Goal: Browse casually

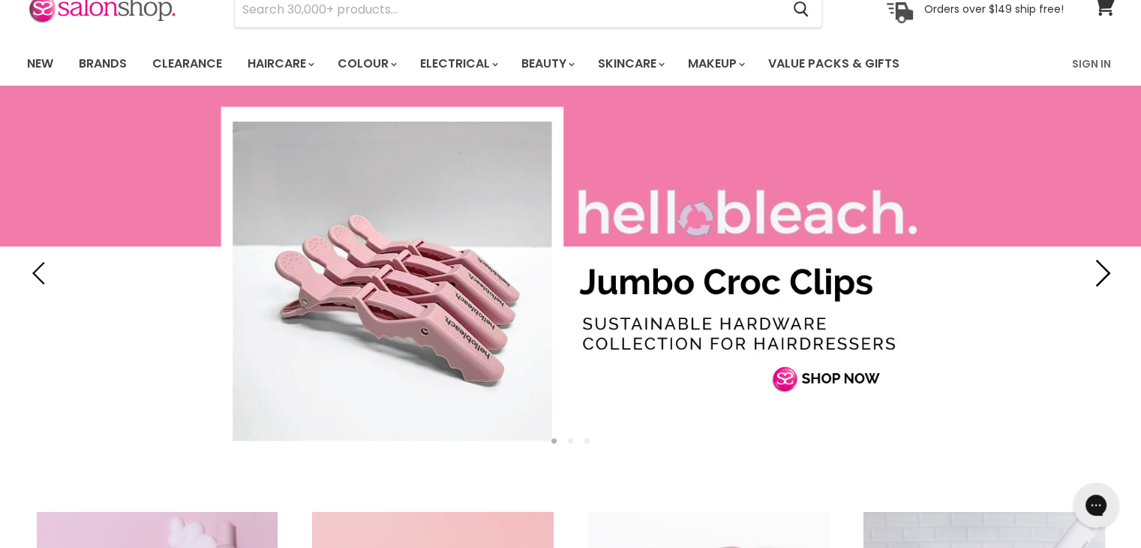
click at [1104, 273] on icon "Next" at bounding box center [1099, 273] width 27 height 27
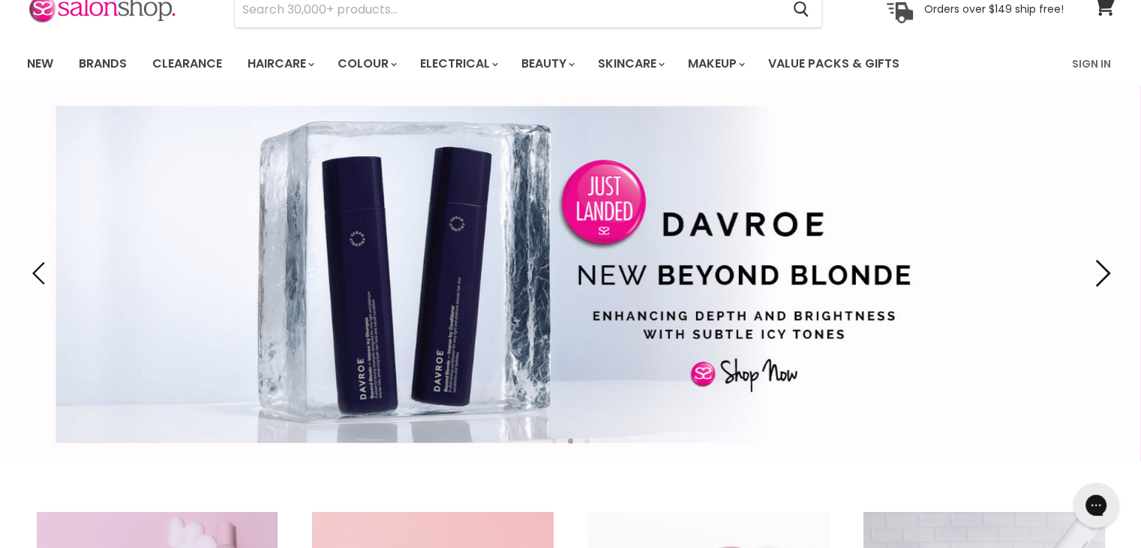
click at [1100, 275] on icon "Next" at bounding box center [1099, 273] width 27 height 27
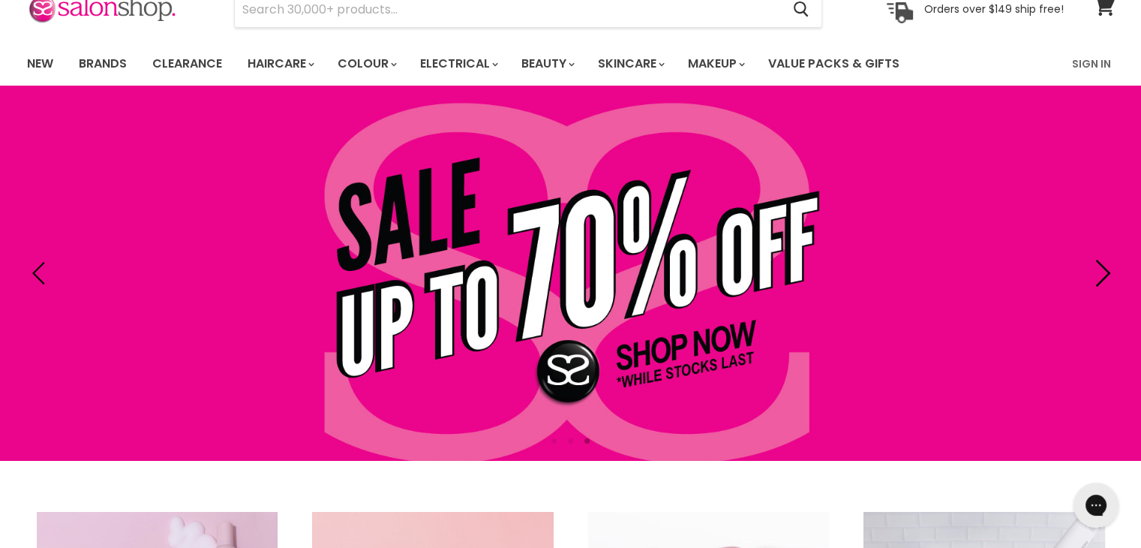
click at [1100, 275] on icon "Next" at bounding box center [1099, 273] width 27 height 27
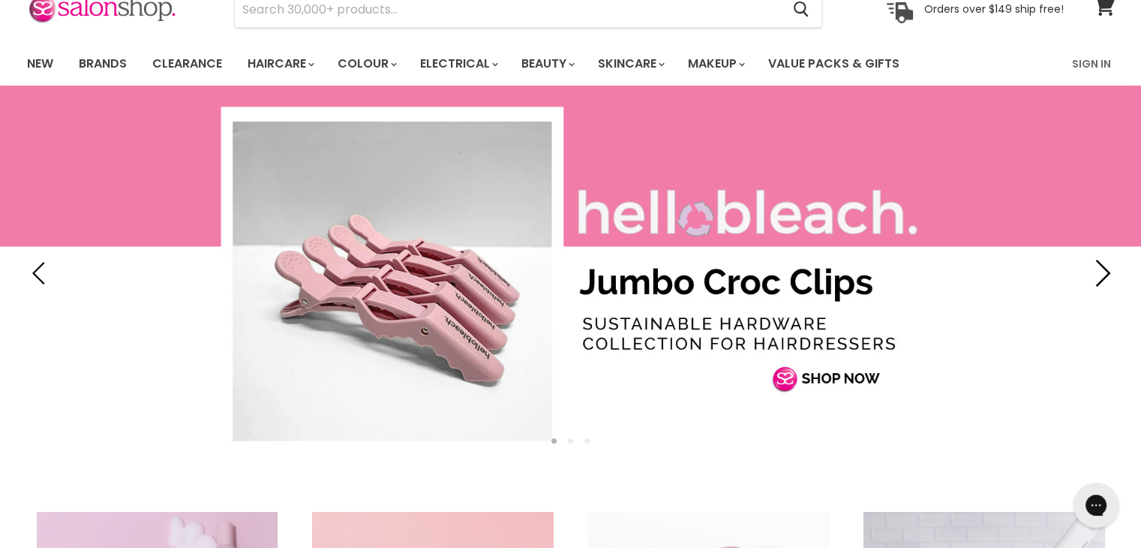
click at [1100, 275] on icon "Next" at bounding box center [1099, 273] width 27 height 27
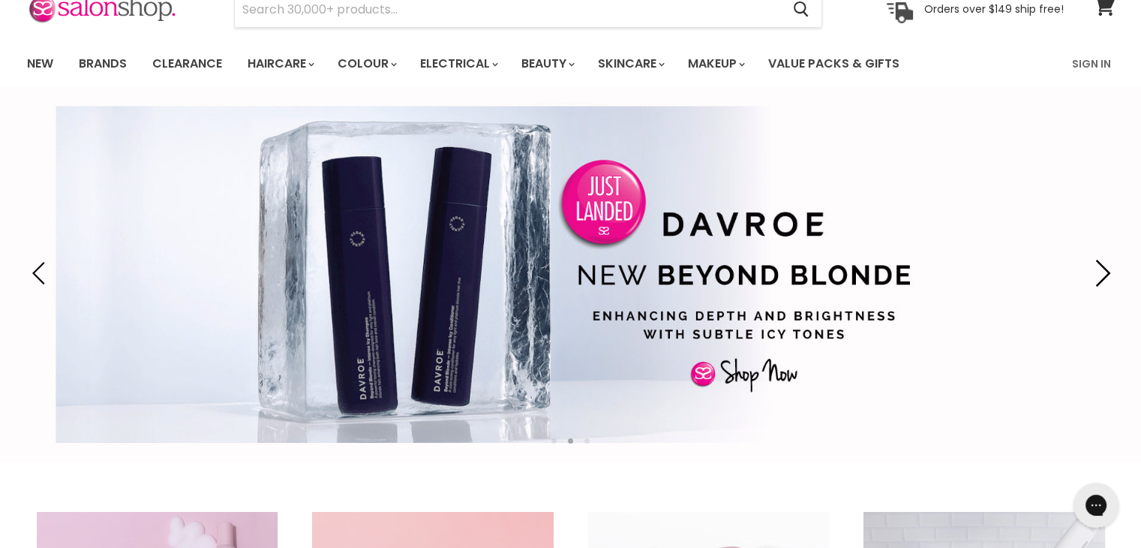
click at [1100, 275] on icon "Next" at bounding box center [1099, 273] width 27 height 27
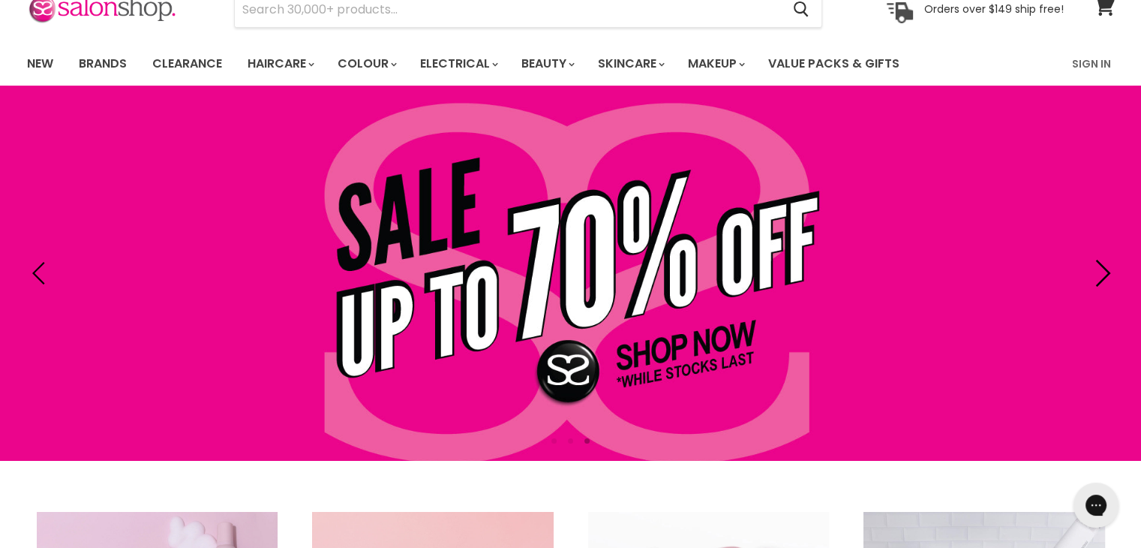
click at [1100, 275] on icon "Next" at bounding box center [1099, 273] width 27 height 27
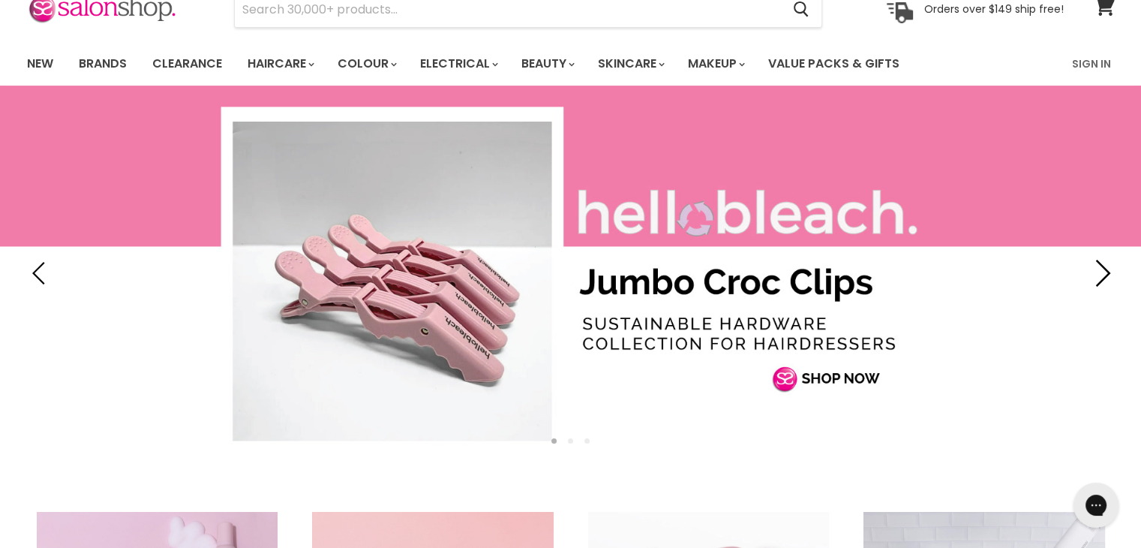
click at [1100, 275] on icon "Next" at bounding box center [1099, 273] width 27 height 27
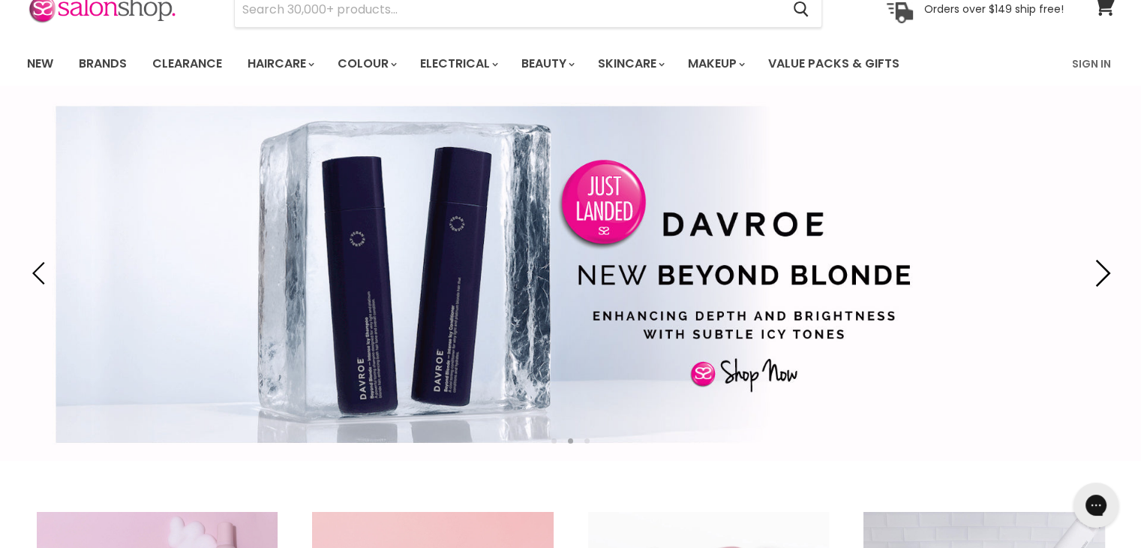
click at [1100, 275] on icon "Next" at bounding box center [1099, 273] width 27 height 27
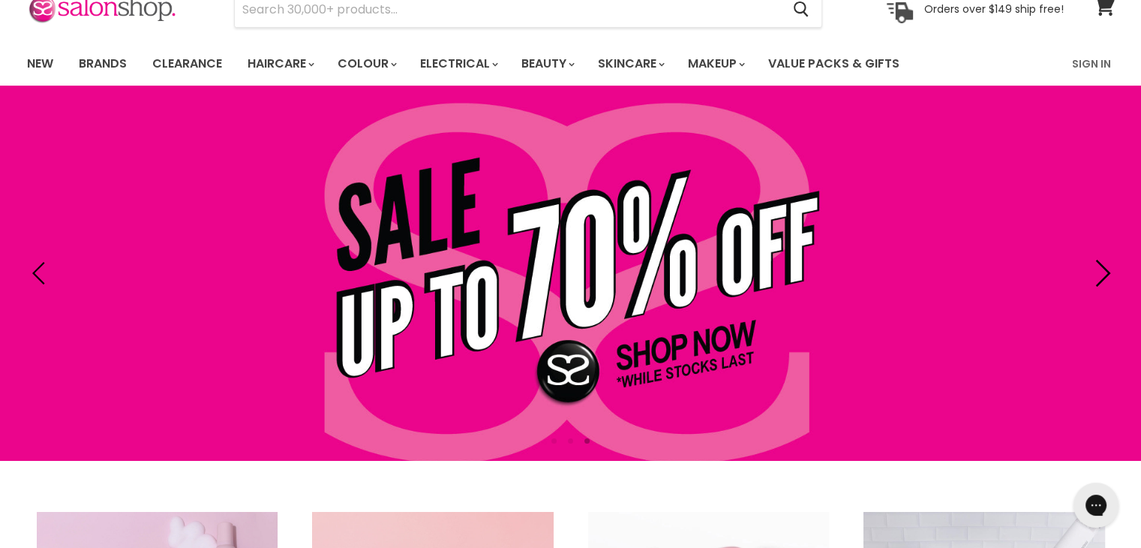
click at [1100, 275] on icon "Next" at bounding box center [1099, 273] width 27 height 27
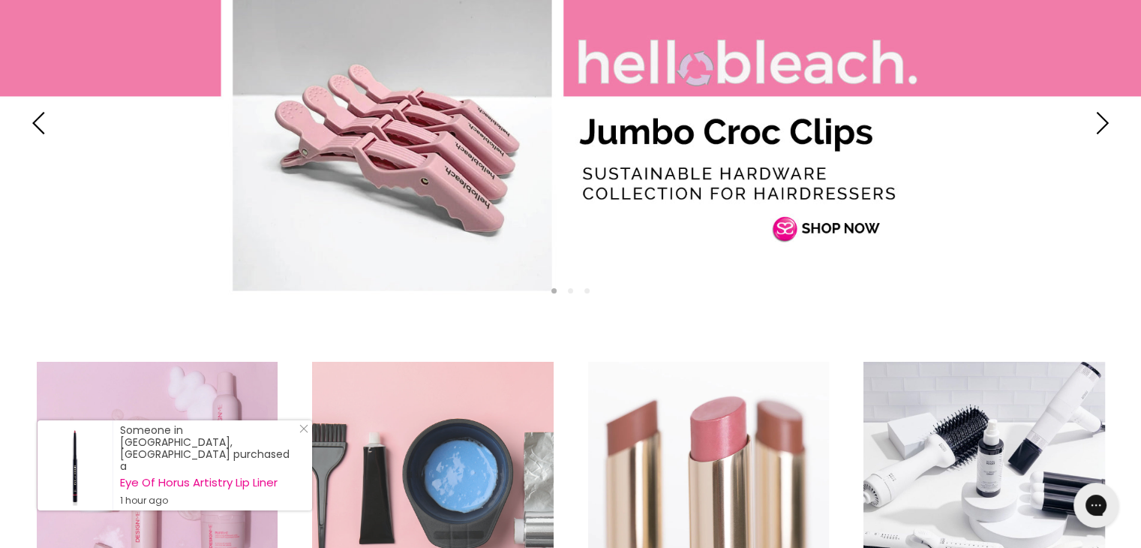
scroll to position [150, 0]
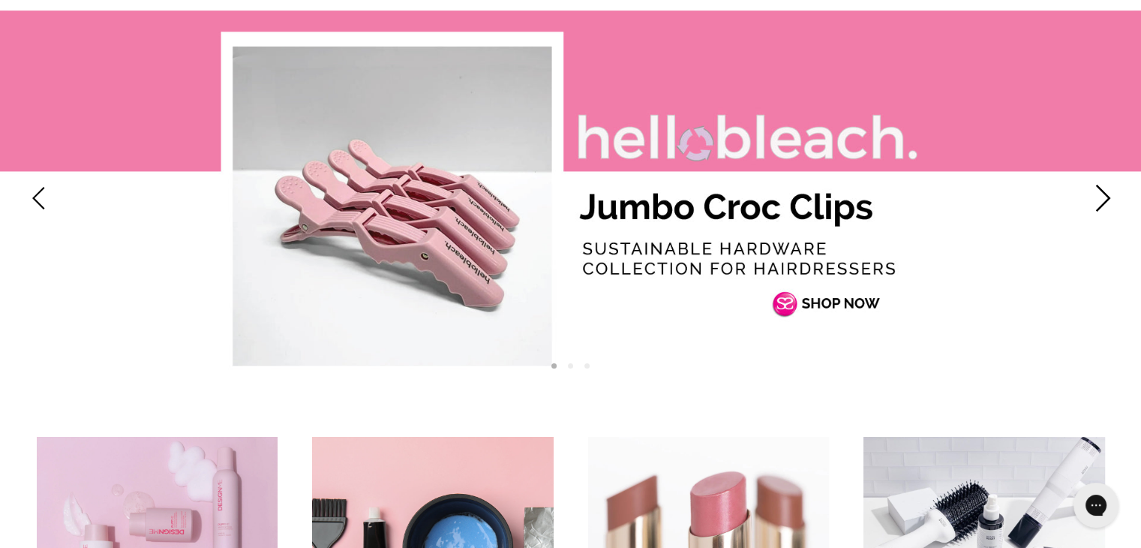
click at [1099, 191] on icon "Next" at bounding box center [1099, 198] width 27 height 27
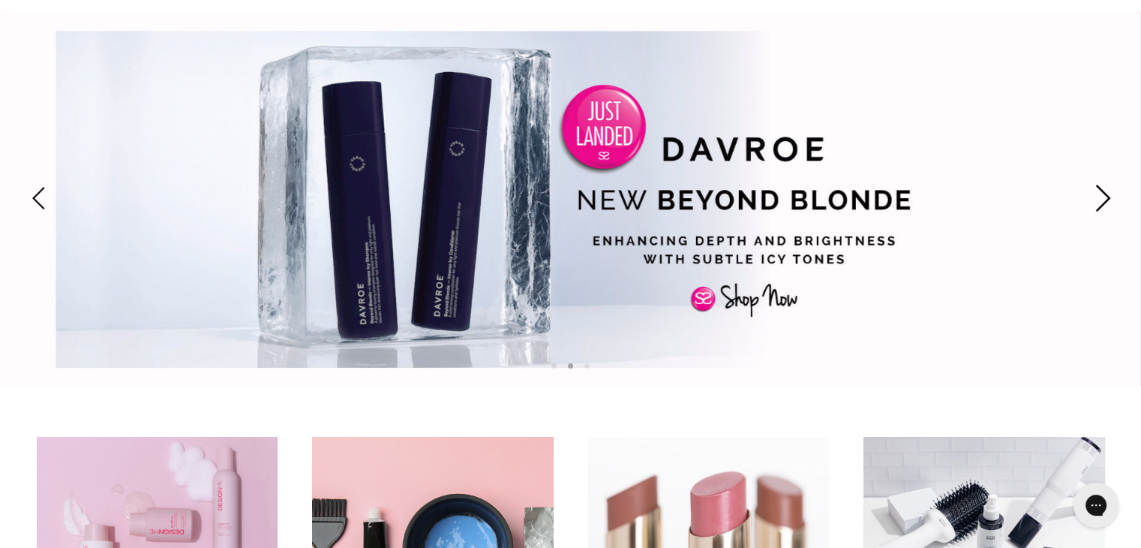
click at [1099, 191] on icon "Next" at bounding box center [1099, 198] width 27 height 27
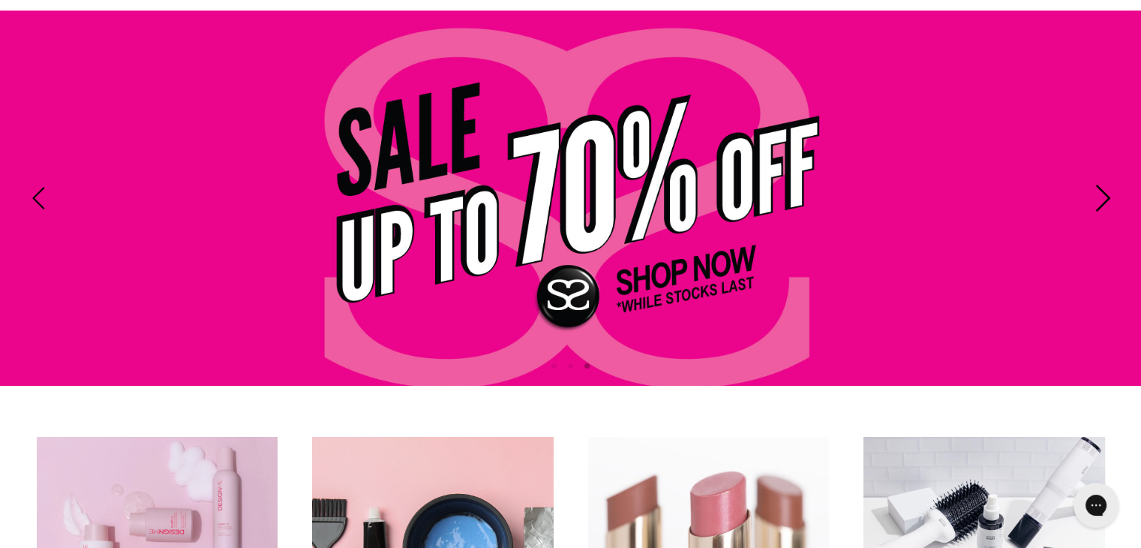
click at [1099, 187] on icon "Next" at bounding box center [1103, 198] width 15 height 27
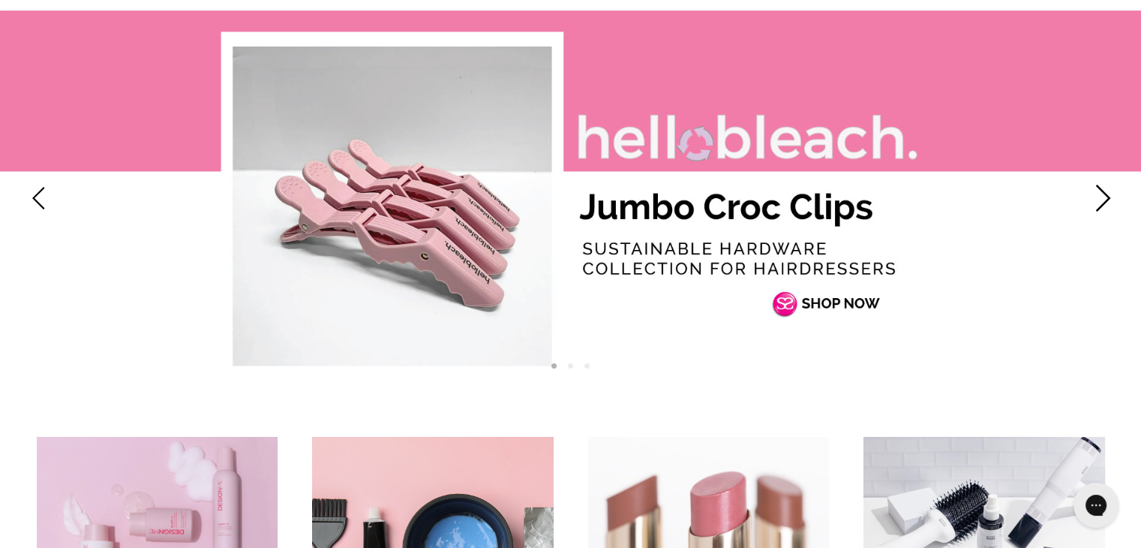
click at [1099, 187] on icon "Next" at bounding box center [1103, 198] width 15 height 27
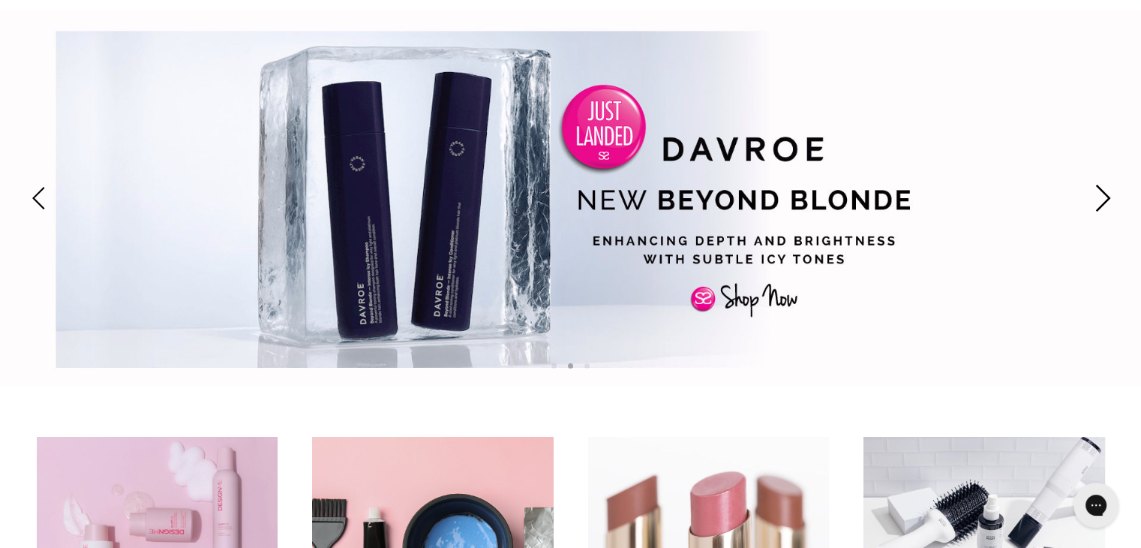
click at [1099, 187] on icon "Next" at bounding box center [1103, 198] width 15 height 27
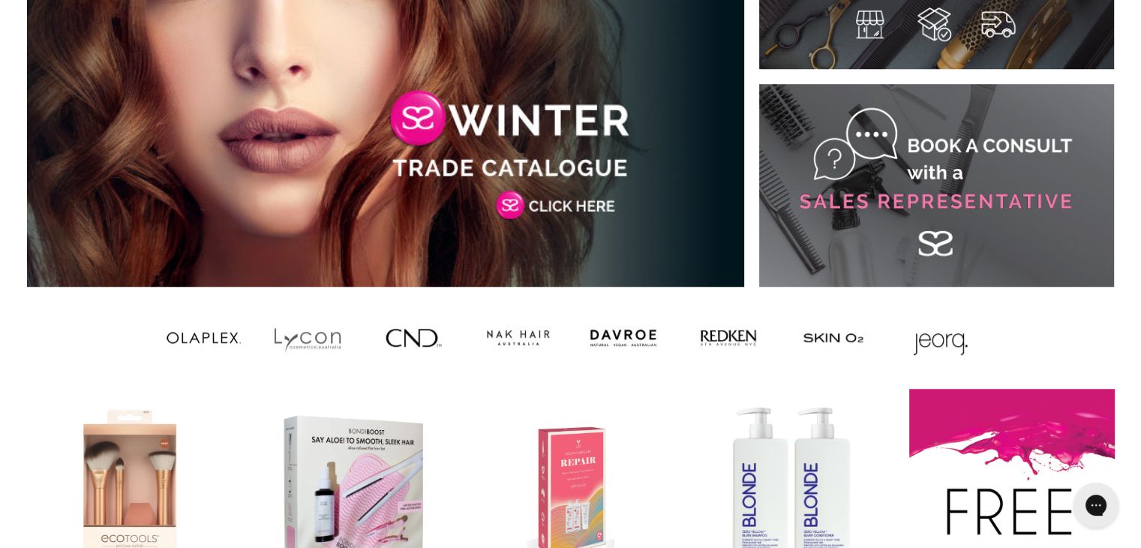
scroll to position [975, 0]
